Goal: Register for event/course: Register for event/course

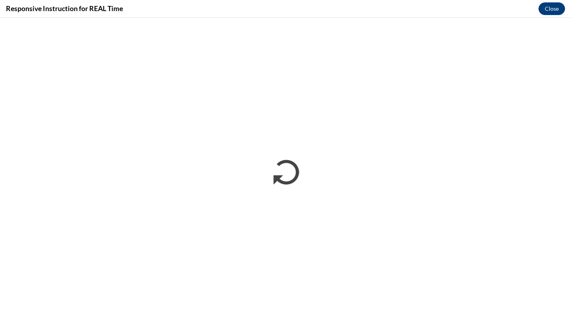
scroll to position [432, 0]
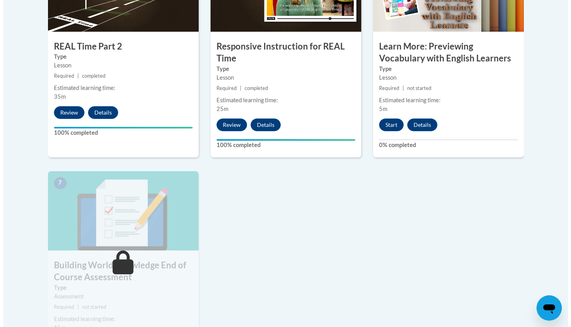
scroll to position [546, 0]
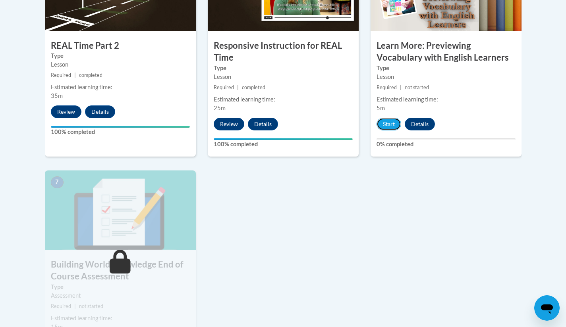
click at [394, 126] on button "Start" at bounding box center [388, 124] width 25 height 13
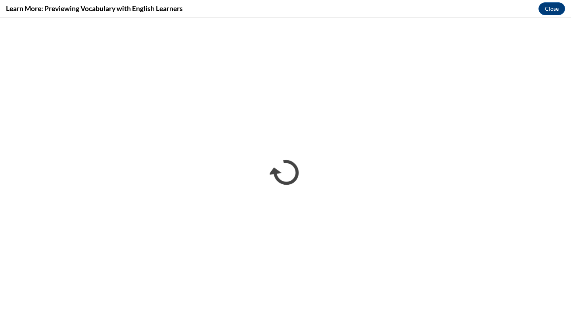
scroll to position [0, 0]
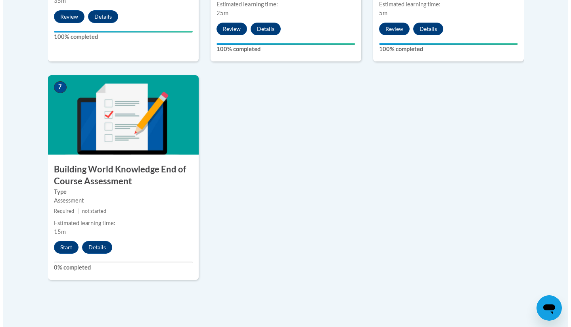
scroll to position [642, 0]
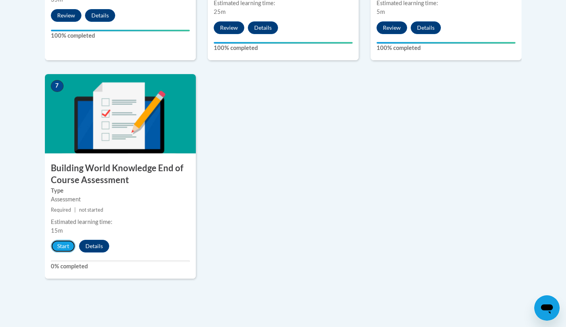
click at [60, 247] on button "Start" at bounding box center [63, 246] width 25 height 13
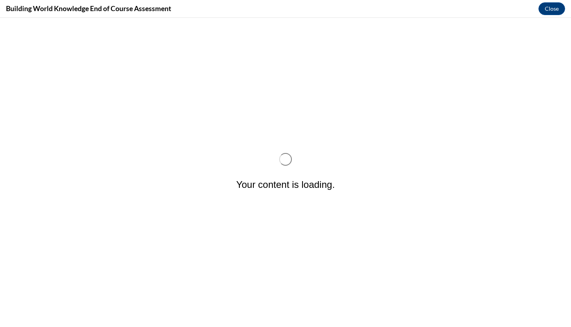
scroll to position [0, 0]
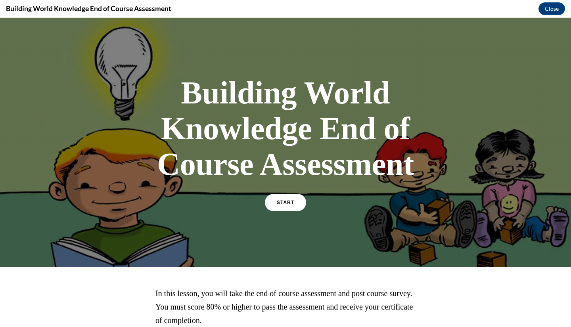
click at [289, 196] on link "START" at bounding box center [285, 202] width 41 height 17
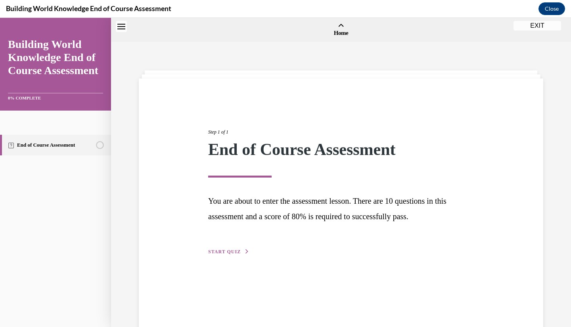
scroll to position [25, 0]
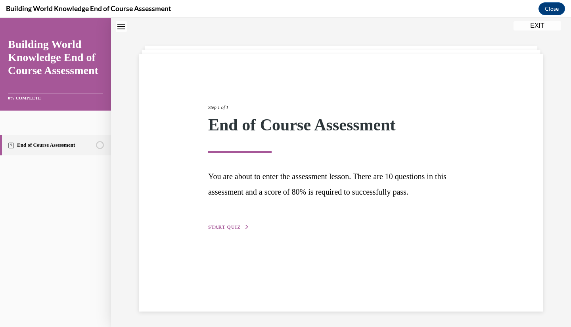
click at [229, 228] on span "START QUIZ" at bounding box center [224, 228] width 33 height 6
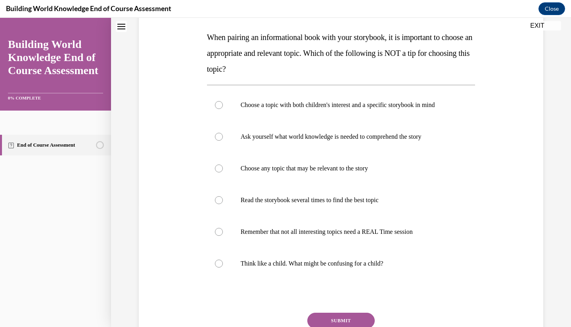
scroll to position [123, 0]
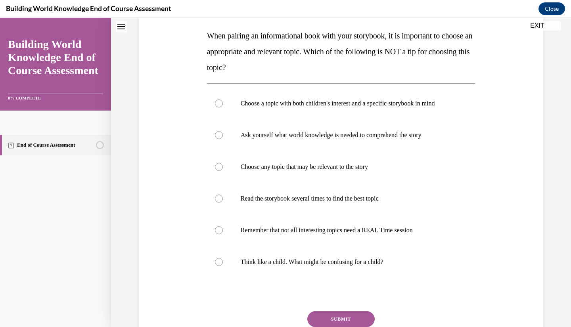
click at [217, 160] on label "Choose any topic that may be relevant to the story" at bounding box center [341, 167] width 269 height 32
click at [217, 163] on input "Choose any topic that may be relevant to the story" at bounding box center [219, 167] width 8 height 8
radio input "true"
click at [320, 312] on button "SUBMIT" at bounding box center [341, 320] width 67 height 16
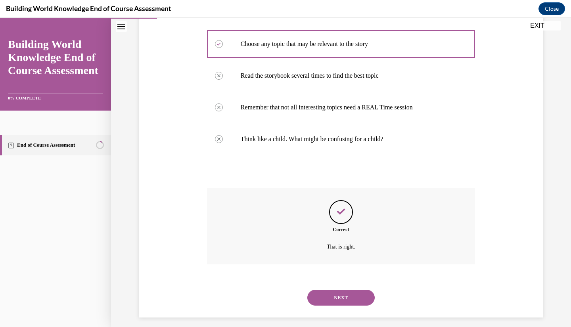
scroll to position [253, 0]
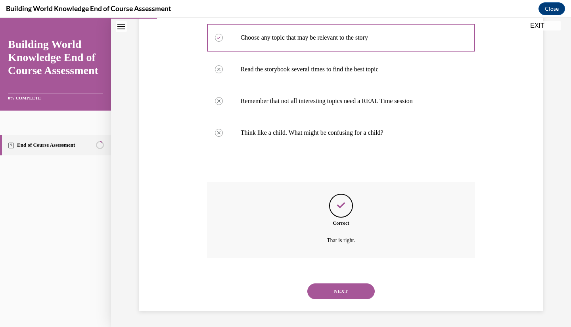
click at [326, 289] on button "NEXT" at bounding box center [341, 292] width 67 height 16
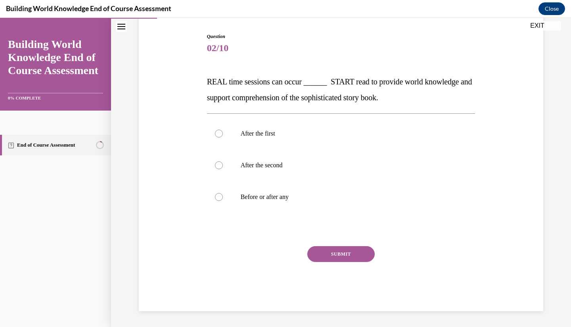
click at [215, 188] on label "Before or after any" at bounding box center [341, 197] width 269 height 32
click at [215, 193] on input "Before or after any" at bounding box center [219, 197] width 8 height 8
radio input "true"
click at [331, 257] on button "SUBMIT" at bounding box center [341, 254] width 67 height 16
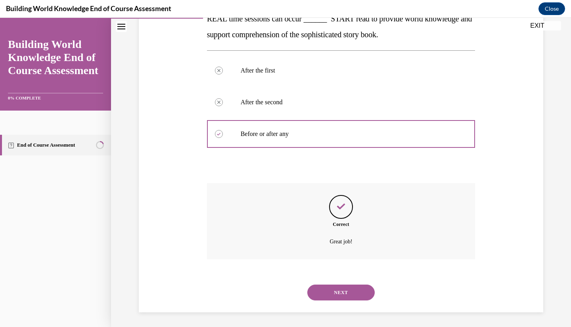
scroll to position [142, 0]
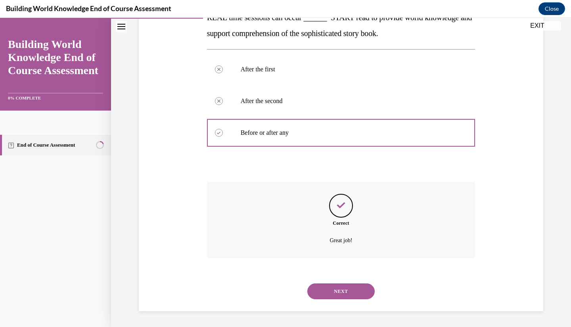
click at [340, 289] on button "NEXT" at bounding box center [341, 292] width 67 height 16
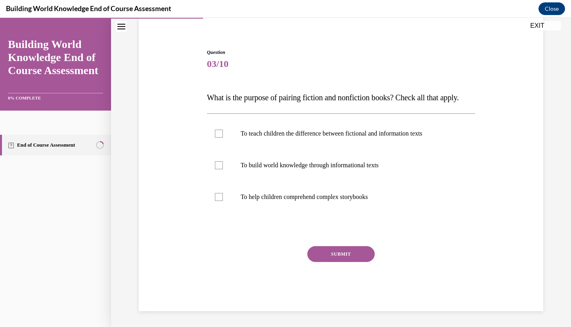
scroll to position [77, 0]
click at [223, 137] on label "To teach children the difference between fictional and information texts" at bounding box center [341, 134] width 269 height 32
click at [223, 137] on input "To teach children the difference between fictional and information texts" at bounding box center [219, 134] width 8 height 8
checkbox input "true"
click at [218, 165] on div at bounding box center [219, 166] width 8 height 8
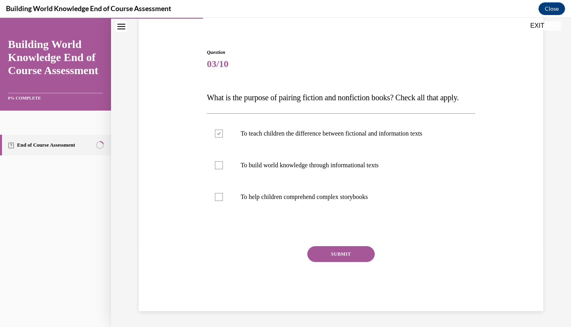
click at [218, 165] on input "To build world knowledge through informational texts" at bounding box center [219, 166] width 8 height 8
checkbox input "true"
click at [324, 252] on button "SUBMIT" at bounding box center [341, 254] width 67 height 16
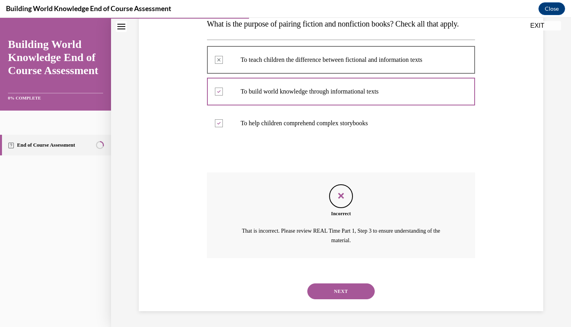
scroll to position [151, 0]
click at [324, 289] on button "NEXT" at bounding box center [341, 292] width 67 height 16
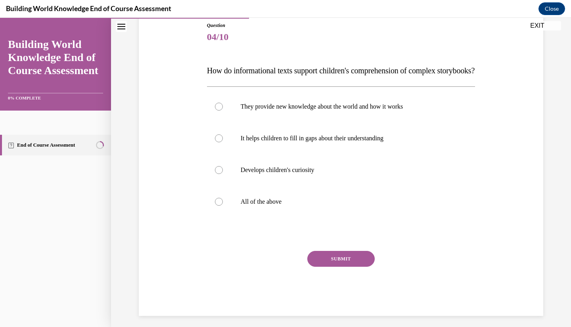
click at [209, 213] on label "All of the above" at bounding box center [341, 202] width 269 height 32
click at [215, 206] on input "All of the above" at bounding box center [219, 202] width 8 height 8
radio input "true"
click at [333, 267] on button "SUBMIT" at bounding box center [341, 259] width 67 height 16
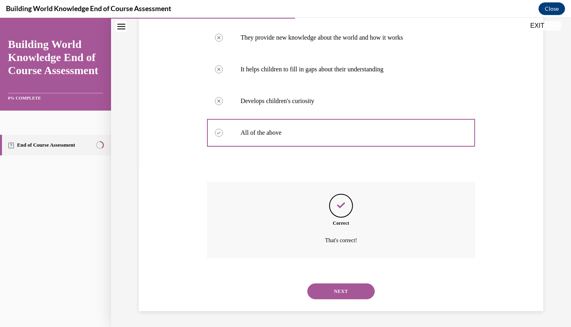
scroll to position [173, 0]
click at [341, 291] on button "NEXT" at bounding box center [341, 292] width 67 height 16
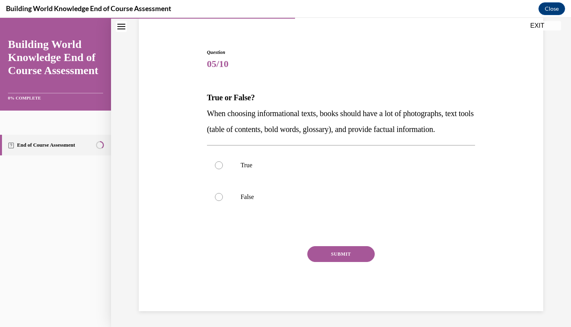
click at [219, 166] on div at bounding box center [219, 166] width 8 height 8
click at [219, 166] on input "True" at bounding box center [219, 166] width 8 height 8
radio input "true"
click at [346, 252] on button "SUBMIT" at bounding box center [341, 254] width 67 height 16
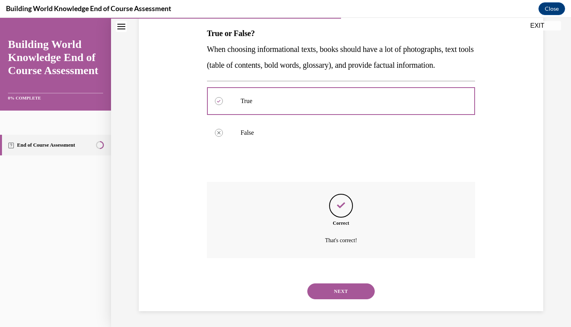
scroll to position [142, 0]
click at [337, 293] on button "NEXT" at bounding box center [341, 292] width 67 height 16
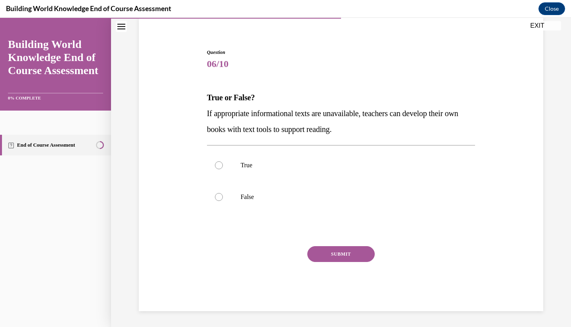
scroll to position [62, 0]
click at [215, 164] on div at bounding box center [219, 166] width 8 height 8
click at [215, 164] on input "True" at bounding box center [219, 166] width 8 height 8
radio input "true"
click at [333, 257] on button "SUBMIT" at bounding box center [341, 254] width 67 height 16
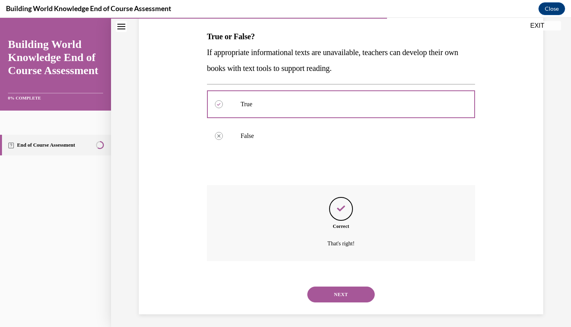
scroll to position [126, 0]
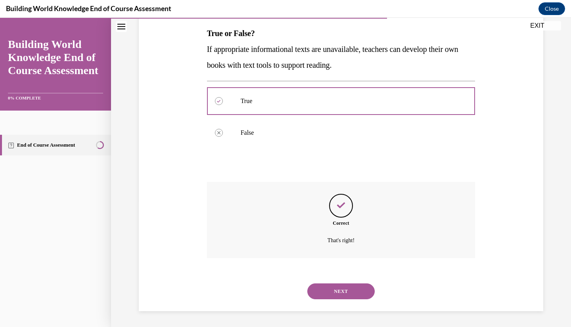
click at [336, 293] on button "NEXT" at bounding box center [341, 292] width 67 height 16
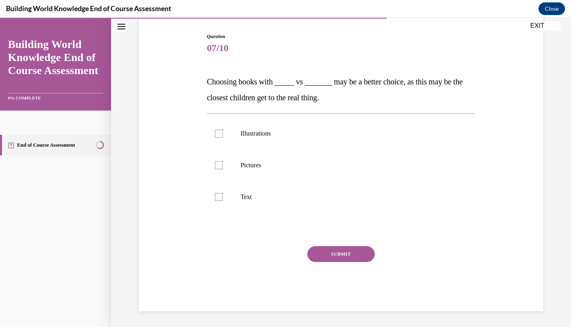
click at [216, 137] on div at bounding box center [219, 134] width 8 height 8
click at [216, 137] on input "Illustrations" at bounding box center [219, 134] width 8 height 8
checkbox input "true"
click at [217, 165] on div at bounding box center [219, 166] width 8 height 8
click at [217, 165] on input "Pictures" at bounding box center [219, 166] width 8 height 8
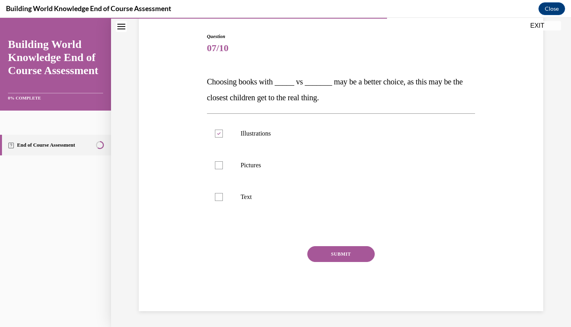
checkbox input "true"
click at [337, 253] on button "SUBMIT" at bounding box center [341, 254] width 67 height 16
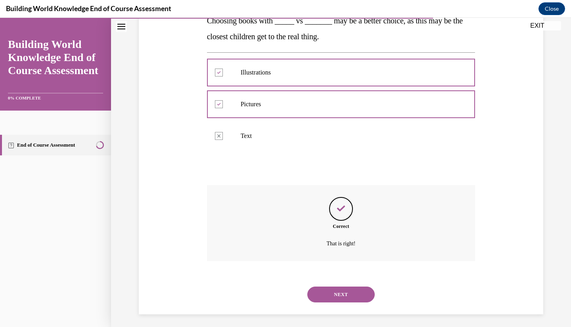
scroll to position [142, 0]
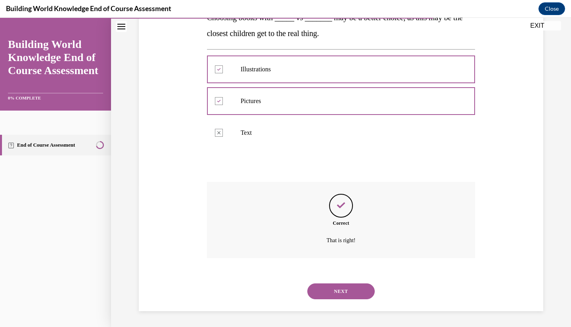
click at [339, 289] on button "NEXT" at bounding box center [341, 292] width 67 height 16
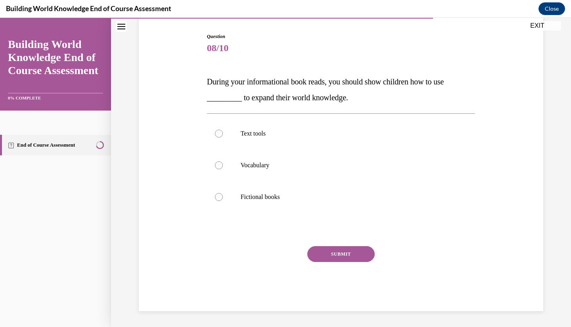
scroll to position [77, 0]
click at [217, 132] on div at bounding box center [219, 134] width 8 height 8
click at [217, 132] on input "Text tools" at bounding box center [219, 134] width 8 height 8
radio input "true"
click at [346, 256] on button "SUBMIT" at bounding box center [341, 254] width 67 height 16
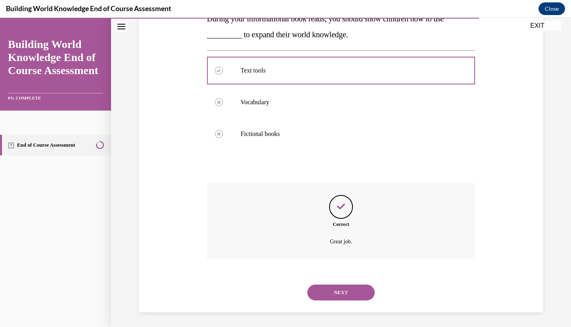
scroll to position [142, 0]
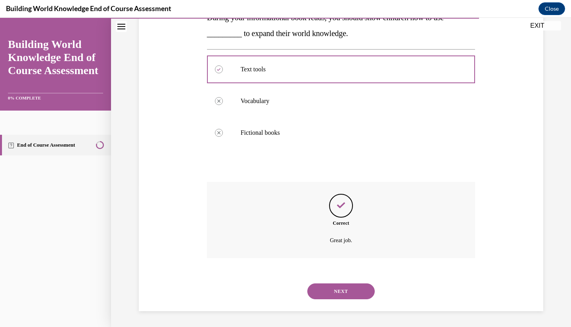
click at [348, 287] on button "NEXT" at bounding box center [341, 292] width 67 height 16
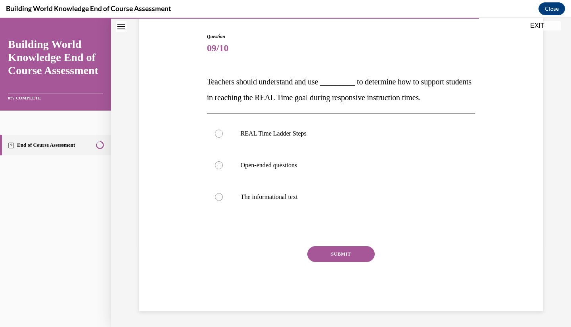
scroll to position [77, 0]
click at [219, 134] on div at bounding box center [219, 134] width 8 height 8
click at [219, 134] on input "REAL Time Ladder Steps" at bounding box center [219, 134] width 8 height 8
radio input "true"
click at [345, 256] on button "SUBMIT" at bounding box center [341, 254] width 67 height 16
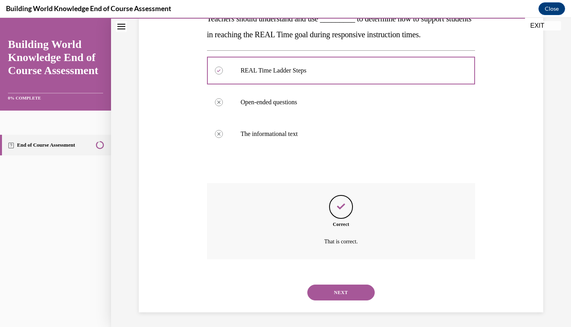
scroll to position [142, 0]
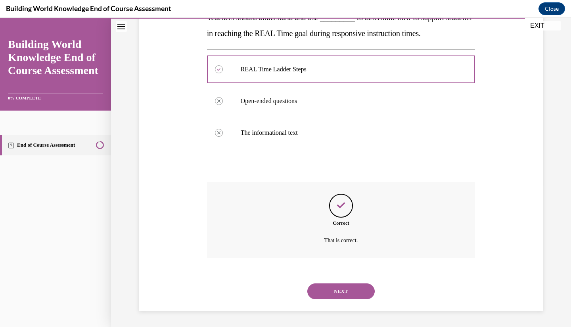
click at [351, 296] on button "NEXT" at bounding box center [341, 292] width 67 height 16
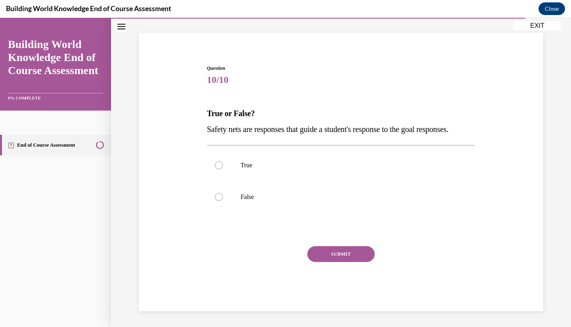
scroll to position [62, 0]
click at [219, 166] on div at bounding box center [219, 166] width 8 height 8
click at [219, 166] on input "True" at bounding box center [219, 166] width 8 height 8
radio input "true"
click at [345, 252] on button "SUBMIT" at bounding box center [341, 254] width 67 height 16
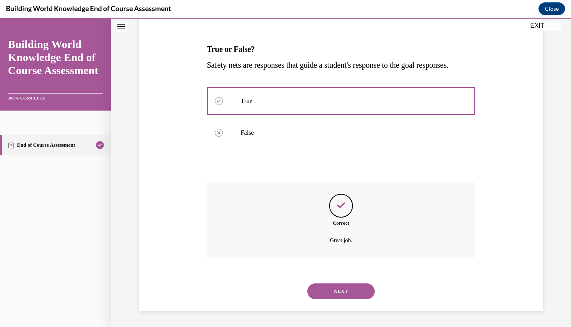
scroll to position [126, 0]
click at [329, 285] on button "NEXT" at bounding box center [341, 292] width 67 height 16
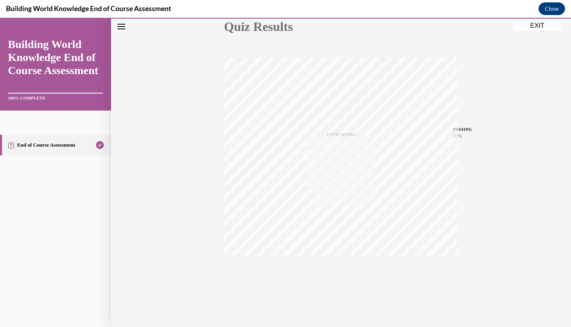
scroll to position [97, 0]
click at [535, 26] on button "EXIT" at bounding box center [538, 26] width 48 height 10
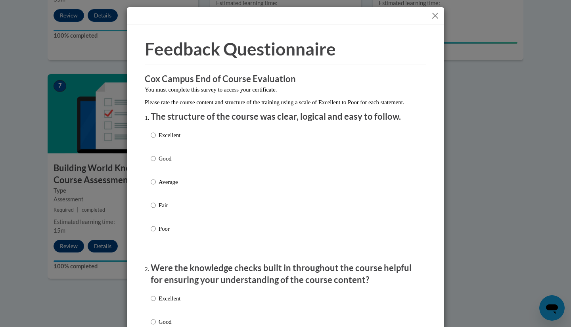
click at [151, 163] on input "Good" at bounding box center [153, 158] width 5 height 9
radio input "true"
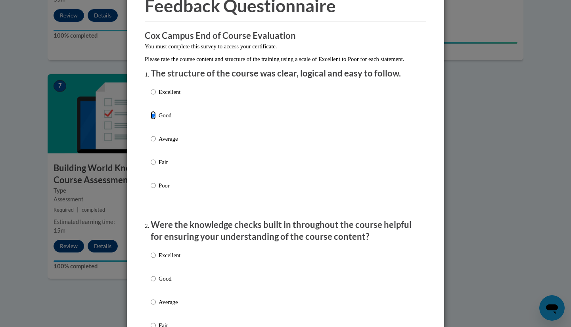
scroll to position [108, 0]
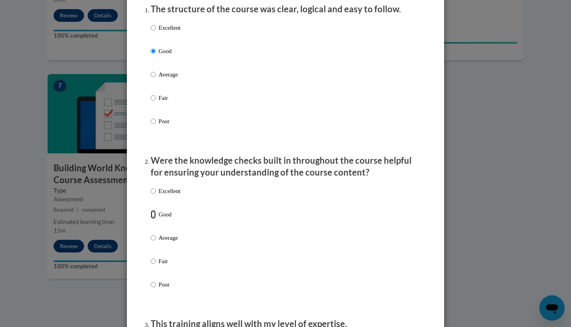
click at [153, 219] on input "Good" at bounding box center [153, 214] width 5 height 9
radio input "true"
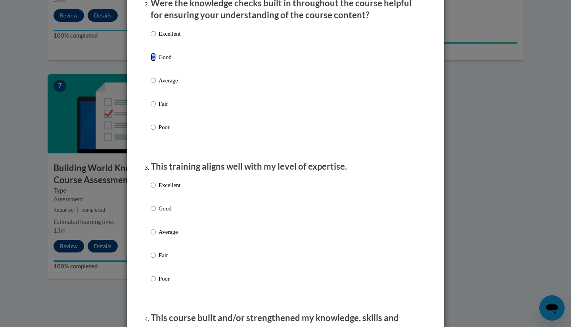
scroll to position [274, 0]
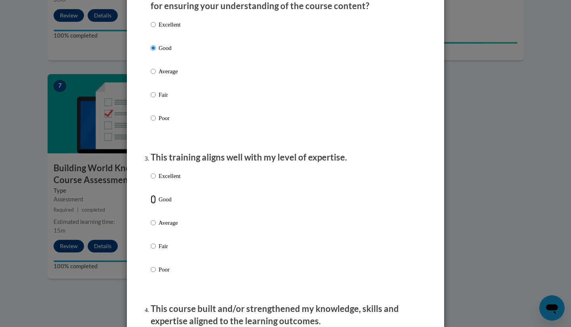
click at [151, 204] on input "Good" at bounding box center [153, 199] width 5 height 9
radio input "true"
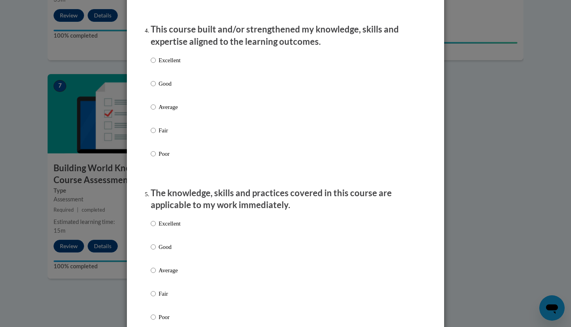
scroll to position [560, 0]
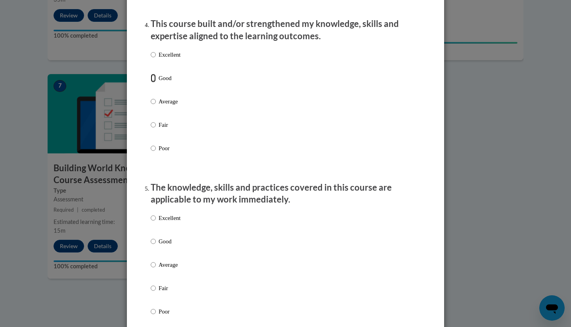
click at [151, 83] on input "Good" at bounding box center [153, 78] width 5 height 9
radio input "true"
click at [151, 245] on input "Good" at bounding box center [153, 241] width 5 height 9
radio input "true"
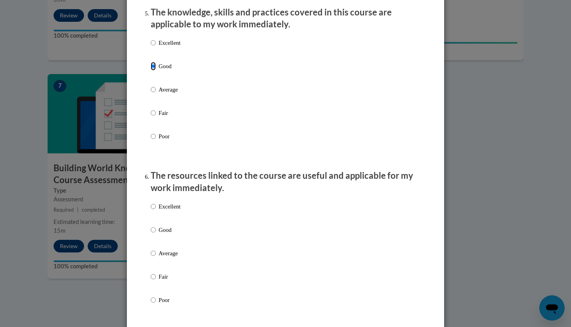
scroll to position [736, 0]
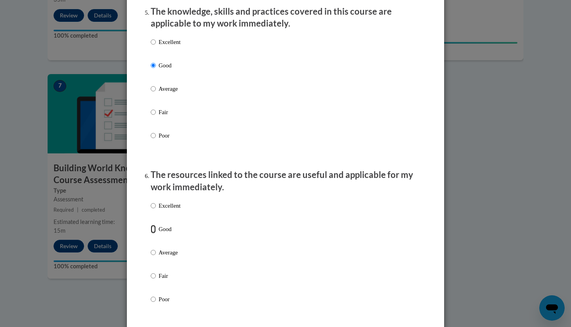
click at [151, 234] on input "Good" at bounding box center [153, 229] width 5 height 9
radio input "true"
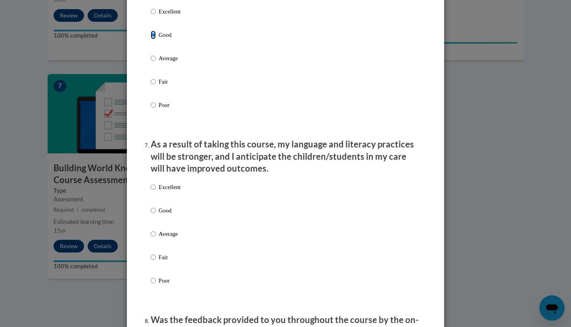
scroll to position [933, 0]
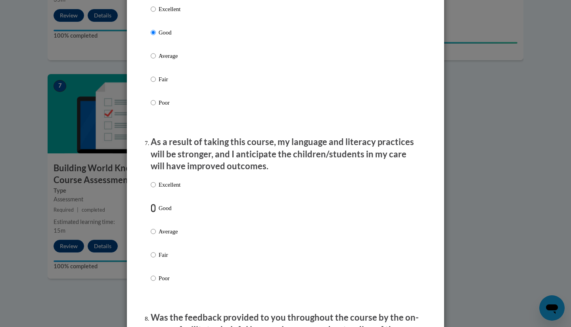
click at [151, 213] on input "Good" at bounding box center [153, 208] width 5 height 9
radio input "true"
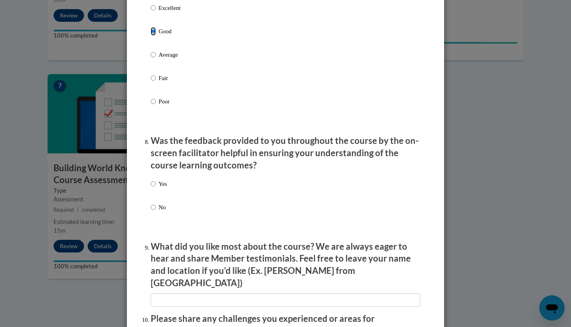
scroll to position [1111, 0]
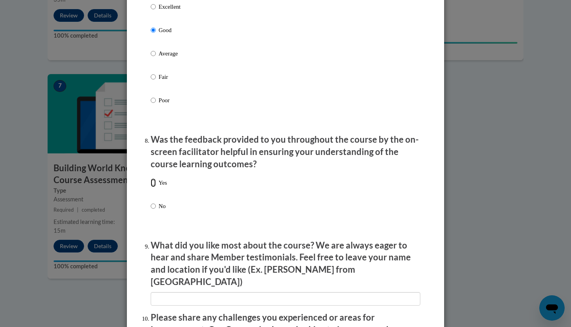
click at [152, 186] on input "Yes" at bounding box center [153, 183] width 5 height 9
radio input "true"
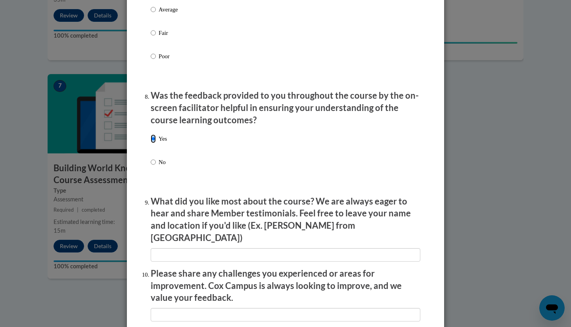
scroll to position [1204, 0]
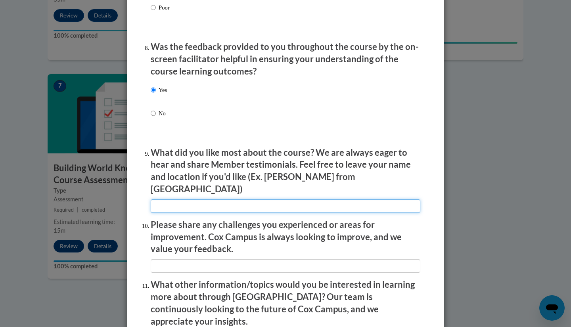
click at [206, 204] on input "textbox" at bounding box center [286, 206] width 270 height 13
type input "N/A"
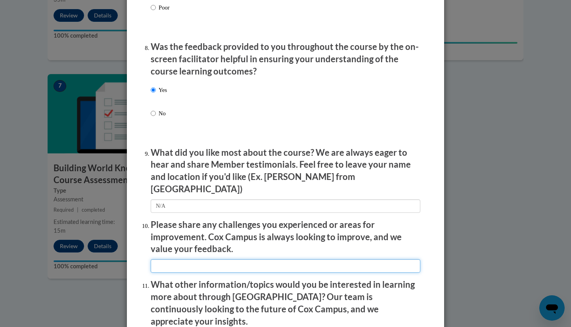
click at [183, 260] on input "textbox" at bounding box center [286, 266] width 270 height 13
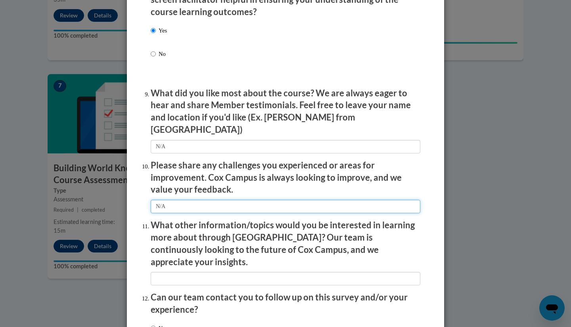
scroll to position [1310, 0]
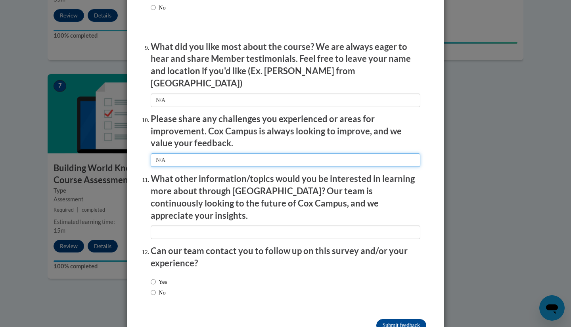
type input "N/A"
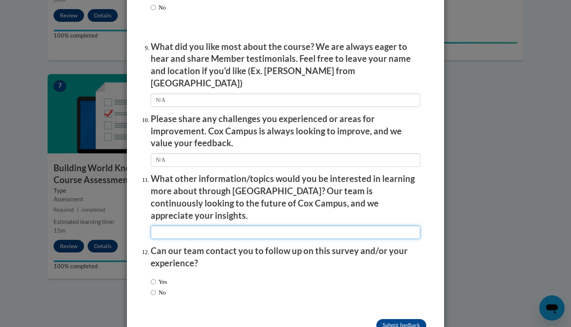
click at [173, 226] on input "textbox" at bounding box center [286, 232] width 270 height 13
type input "N/A"
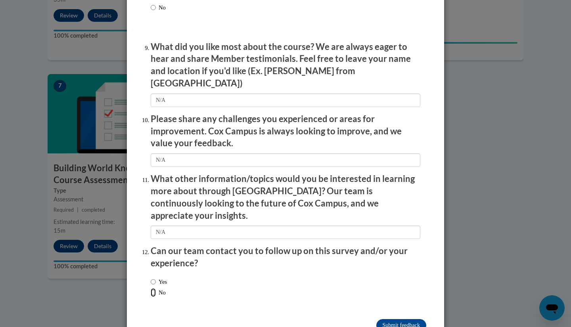
click at [151, 289] on input "No" at bounding box center [153, 293] width 5 height 9
radio input "true"
click at [396, 319] on input "Submit feedback" at bounding box center [402, 325] width 50 height 13
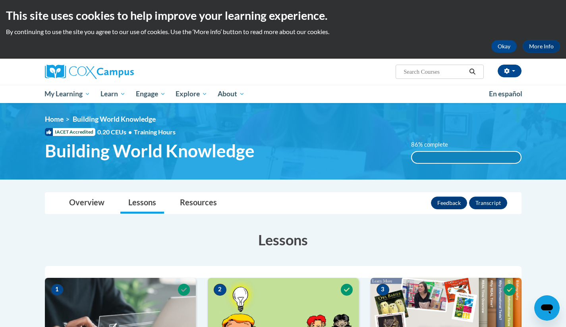
scroll to position [0, 0]
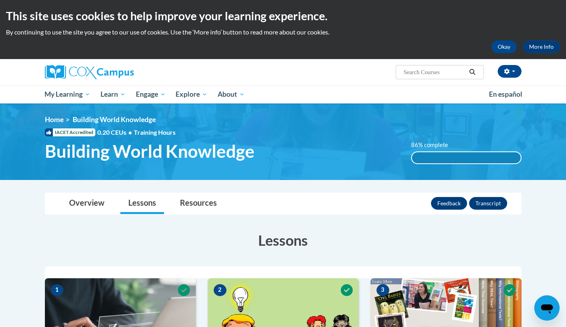
click at [0, 0] on link "My Course Progress" at bounding box center [0, 0] width 0 height 0
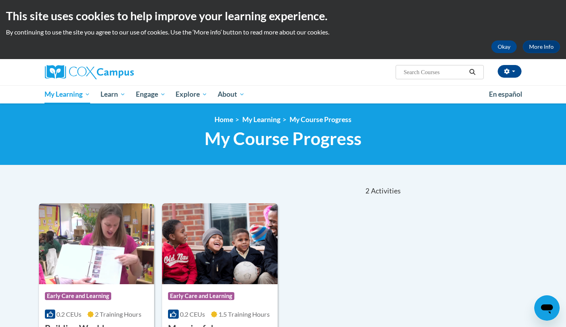
click at [85, 96] on span "My Learning" at bounding box center [67, 95] width 46 height 10
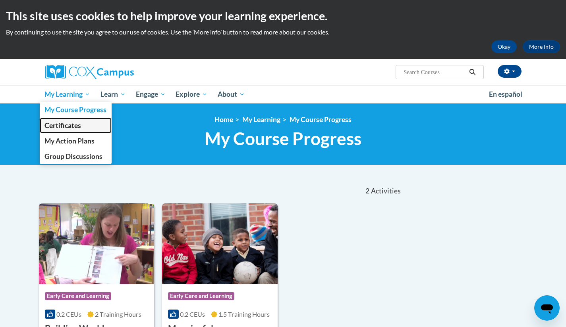
click at [76, 127] on span "Certificates" at bounding box center [62, 125] width 37 height 8
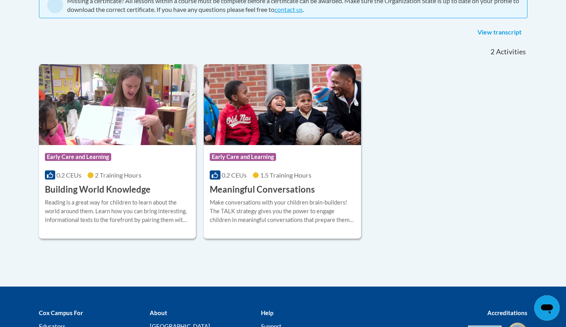
scroll to position [186, 0]
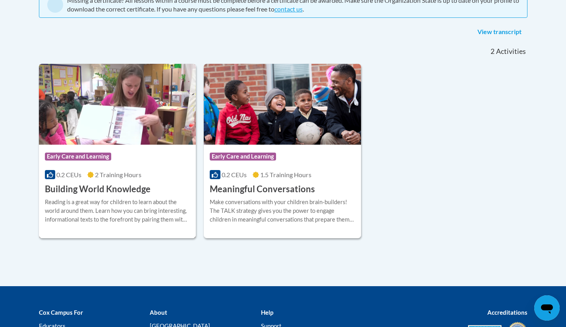
click at [79, 198] on div at bounding box center [117, 198] width 145 height 0
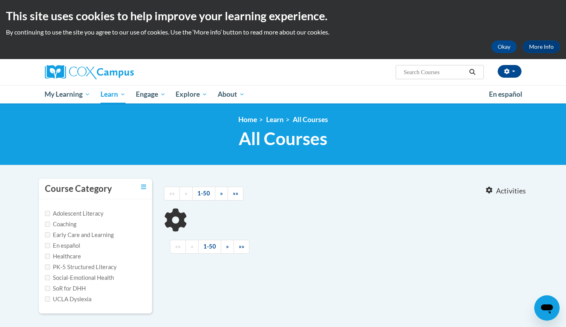
type input "Supporting Dual Language learners right from the start"
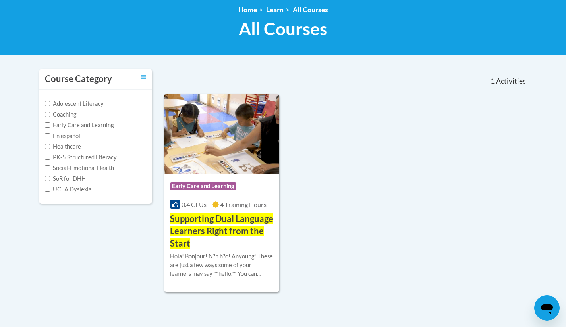
scroll to position [127, 0]
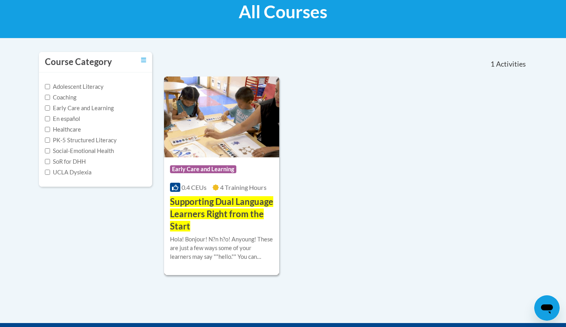
click at [215, 167] on span "Early Care and Learning" at bounding box center [203, 169] width 66 height 8
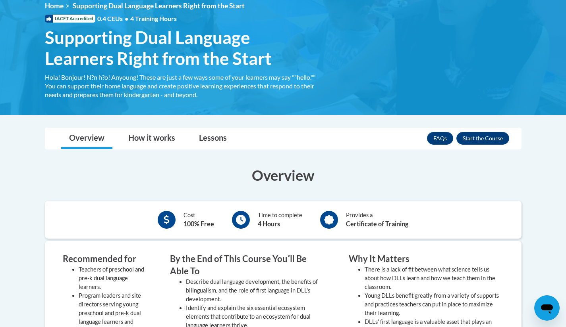
scroll to position [108, 0]
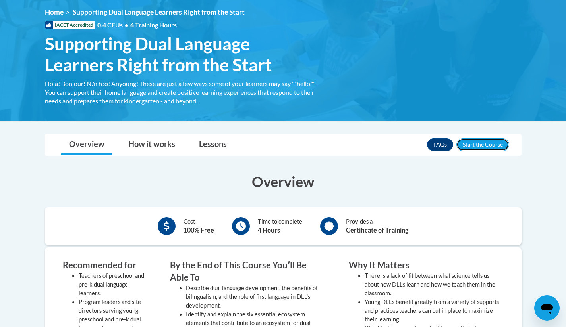
click at [483, 148] on button "Enroll" at bounding box center [482, 144] width 53 height 13
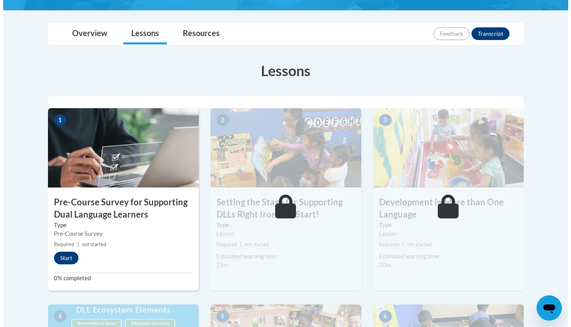
scroll to position [200, 0]
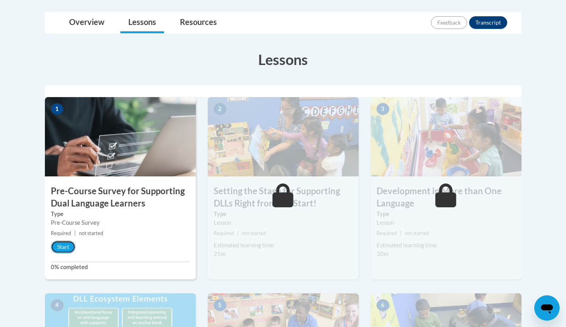
click at [64, 246] on button "Start" at bounding box center [63, 247] width 25 height 13
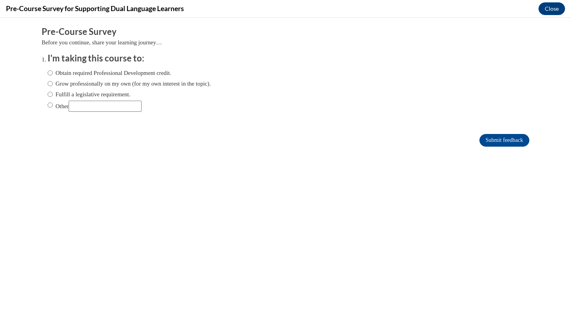
scroll to position [0, 0]
click at [48, 94] on input "Fulfill a legislative requirement." at bounding box center [50, 94] width 5 height 9
radio input "true"
click at [494, 139] on input "Submit feedback" at bounding box center [505, 140] width 50 height 13
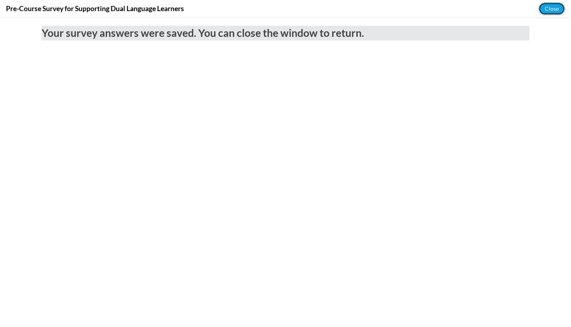
click at [552, 9] on button "Close" at bounding box center [552, 8] width 27 height 13
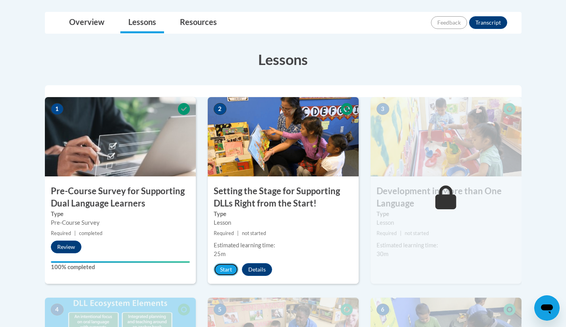
click at [223, 271] on button "Start" at bounding box center [226, 270] width 25 height 13
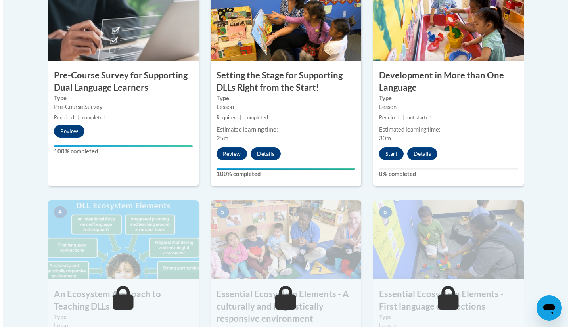
scroll to position [316, 0]
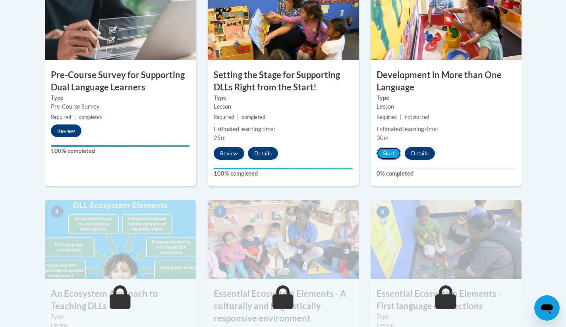
click at [390, 156] on button "Start" at bounding box center [388, 153] width 25 height 13
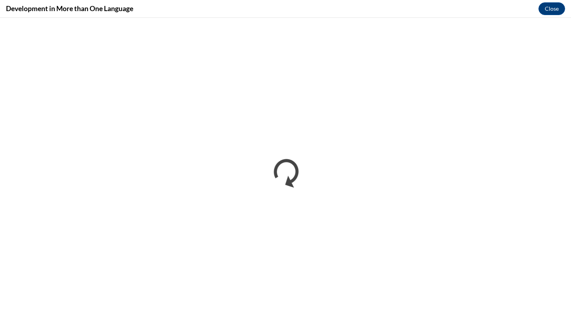
scroll to position [0, 0]
